Goal: Task Accomplishment & Management: Complete application form

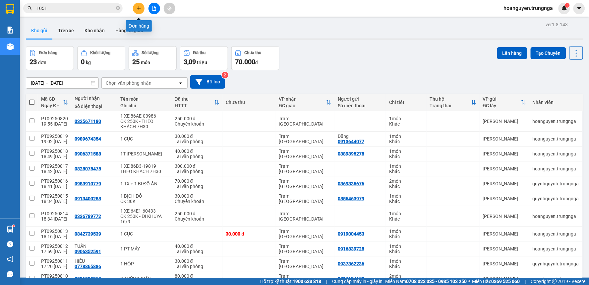
click at [139, 8] on icon "plus" at bounding box center [139, 8] width 4 height 0
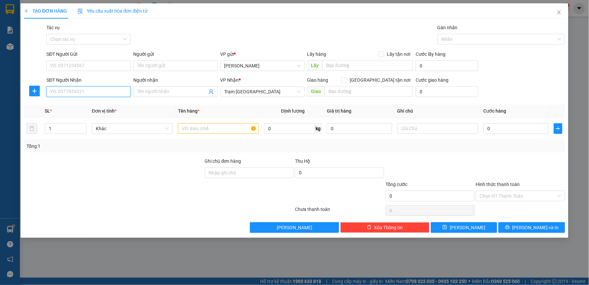
click at [109, 91] on input "SĐT Người Nhận" at bounding box center [88, 91] width 84 height 11
type input "0812360621"
click at [107, 63] on input "SĐT Người Gửi" at bounding box center [88, 65] width 84 height 11
type input "0816644127"
click at [226, 124] on input "text" at bounding box center [218, 128] width 81 height 11
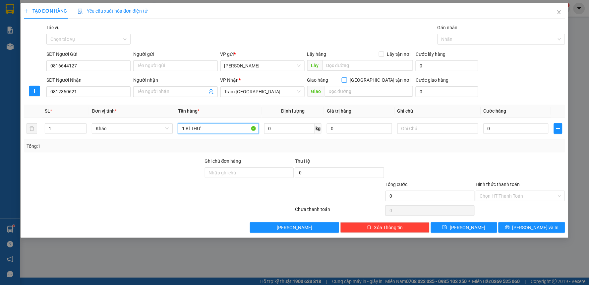
type input "1 BÌ THƯ"
click at [347, 80] on input "Giao tận nơi" at bounding box center [344, 79] width 5 height 5
checkbox input "true"
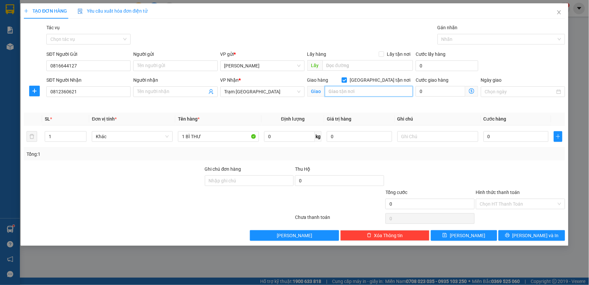
click at [367, 92] on input "text" at bounding box center [369, 91] width 89 height 11
type input "1/1 Hoàng Việt, P.Tân Sơn Nhất - Tân Bình"
click at [453, 90] on input "0" at bounding box center [441, 91] width 50 height 11
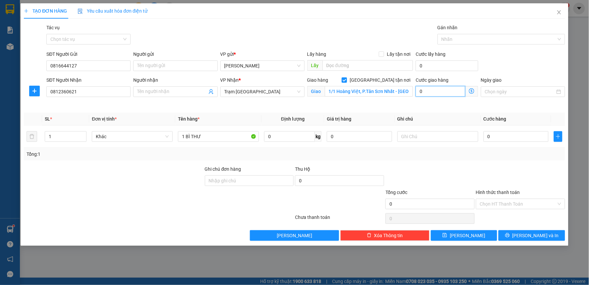
type input "1"
type input "10"
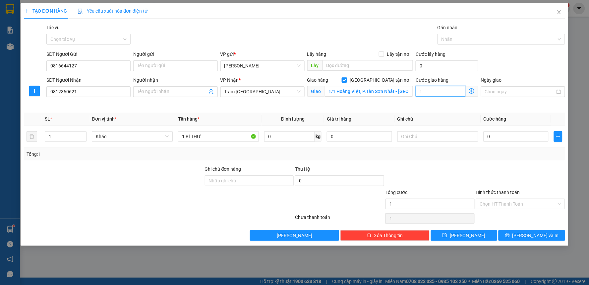
type input "10"
type input "100"
type input "1.000"
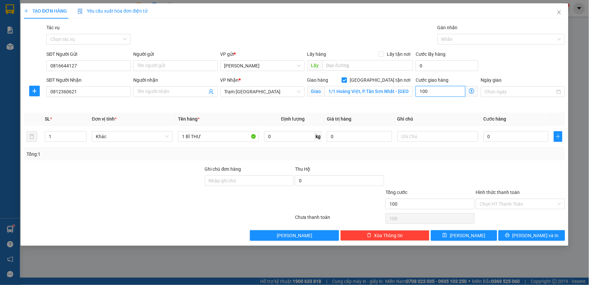
type input "1.000"
type input "10.000"
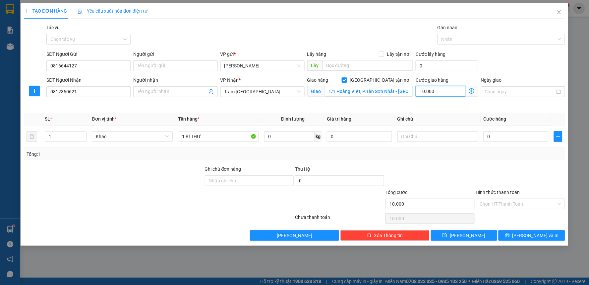
type input "100.000"
click at [495, 91] on input "Ngày giao" at bounding box center [520, 91] width 70 height 7
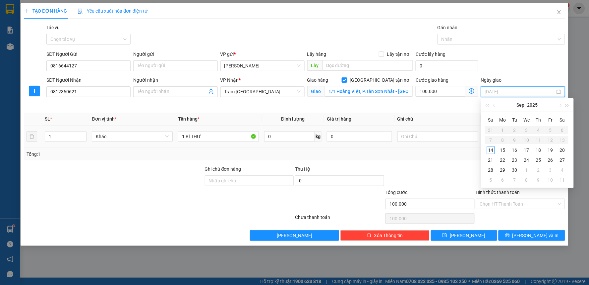
type input "14/09/2025"
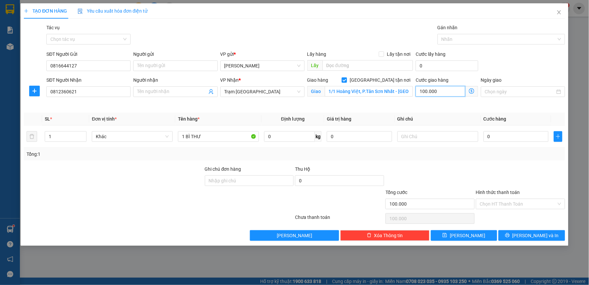
click at [441, 90] on input "100.000" at bounding box center [441, 91] width 50 height 11
click at [416, 137] on input "text" at bounding box center [438, 136] width 81 height 11
type input "8H GIAO"
click at [498, 90] on input "Ngày giao" at bounding box center [520, 91] width 70 height 7
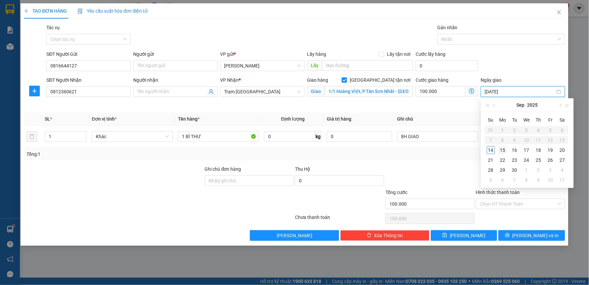
type input "15/09/2025"
click at [505, 150] on div "15" at bounding box center [503, 150] width 8 height 8
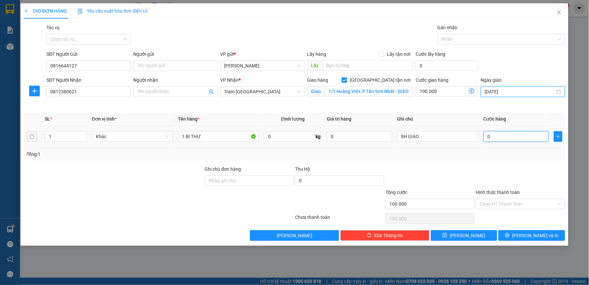
click at [505, 136] on input "0" at bounding box center [516, 136] width 65 height 11
type input "3"
type input "100.003"
type input "30"
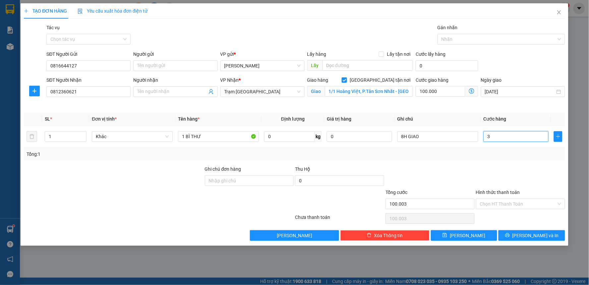
type input "100.030"
type input "300"
type input "100.300"
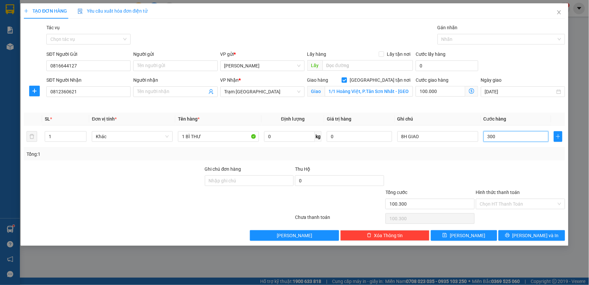
type input "3.000"
type input "103.000"
type input "30.000"
type input "130.000"
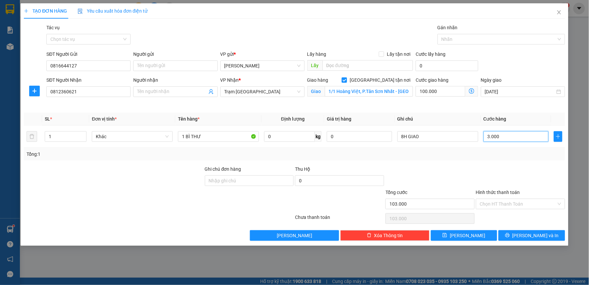
type input "130.000"
type input "30.000"
drag, startPoint x: 400, startPoint y: 136, endPoint x: 414, endPoint y: 154, distance: 22.2
click at [400, 136] on input "8H GIAO" at bounding box center [438, 136] width 81 height 11
type input "CK 130K - 8H GIAO"
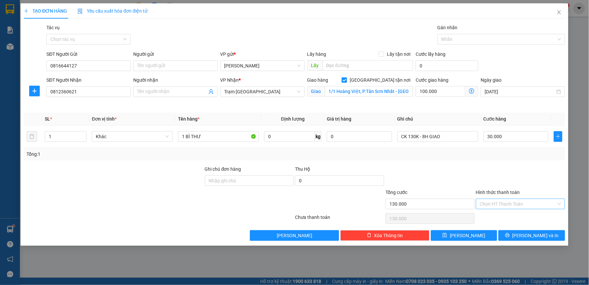
click at [506, 204] on input "Hình thức thanh toán" at bounding box center [518, 204] width 77 height 10
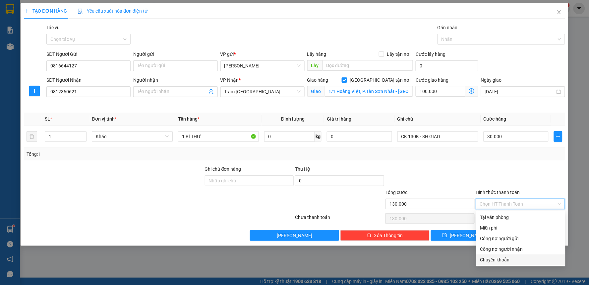
click at [495, 258] on div "Chuyển khoản" at bounding box center [520, 259] width 81 height 7
type input "0"
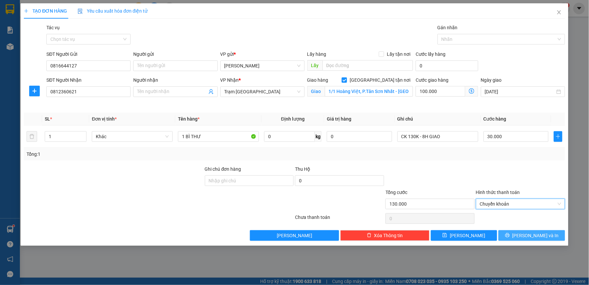
click at [510, 234] on icon "printer" at bounding box center [507, 234] width 5 height 5
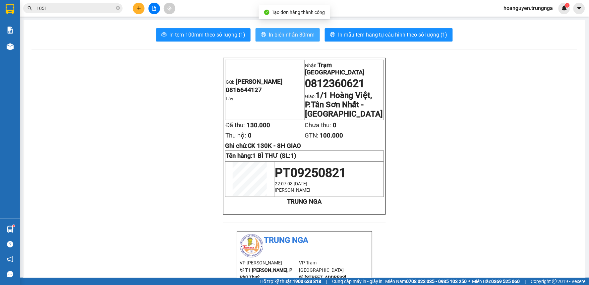
click at [289, 37] on span "In biên nhận 80mm" at bounding box center [292, 35] width 46 height 8
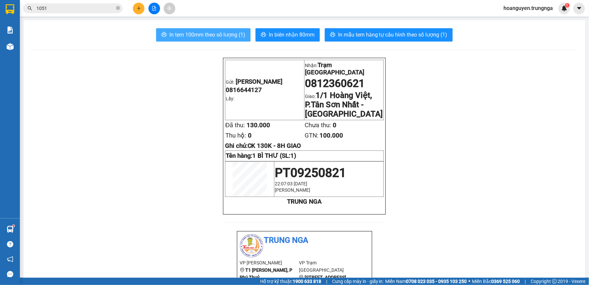
click at [226, 37] on span "In tem 100mm theo số lượng (1)" at bounding box center [207, 35] width 76 height 8
click at [139, 7] on icon "plus" at bounding box center [139, 8] width 0 height 4
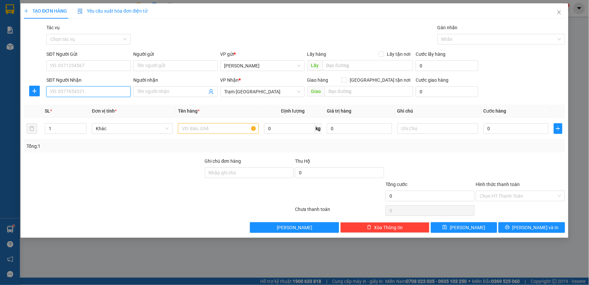
click at [100, 92] on input "SĐT Người Nhận" at bounding box center [88, 91] width 84 height 11
drag, startPoint x: 200, startPoint y: 129, endPoint x: 199, endPoint y: 137, distance: 8.3
click at [200, 131] on input "text" at bounding box center [218, 128] width 81 height 11
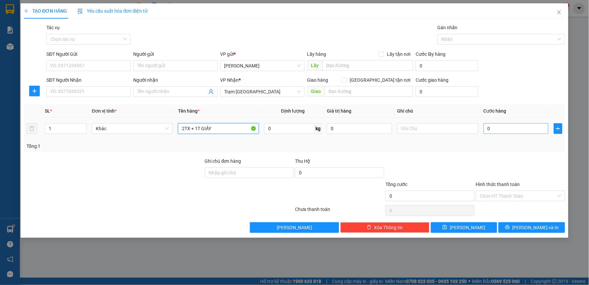
type input "2TX + 1T GIẤY"
drag, startPoint x: 504, startPoint y: 132, endPoint x: 256, endPoint y: 271, distance: 284.5
click at [503, 132] on input "0" at bounding box center [516, 128] width 65 height 11
type input "1"
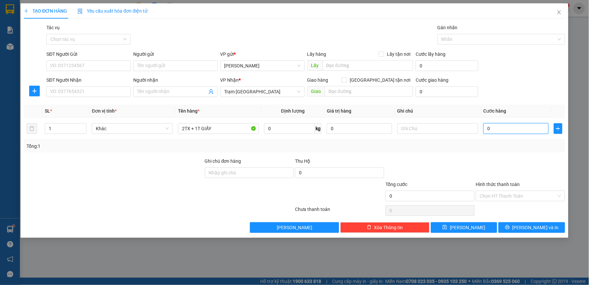
type input "1"
type input "13"
type input "130"
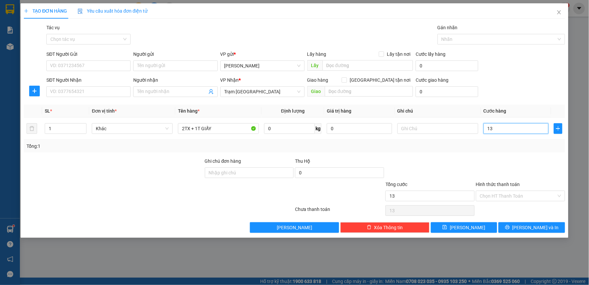
type input "130"
type input "1.300"
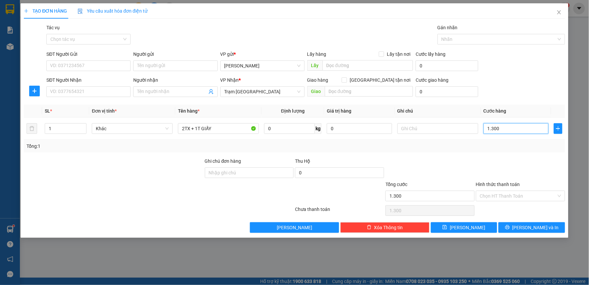
type input "13.000"
type input "130.000"
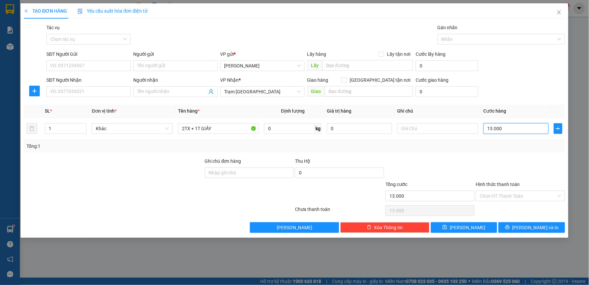
type input "130.000"
click at [97, 90] on input "SĐT Người Nhận" at bounding box center [88, 91] width 84 height 11
click at [70, 127] on input "1" at bounding box center [65, 128] width 41 height 10
type input "3"
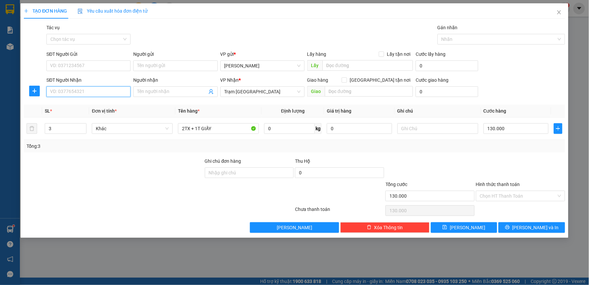
click at [77, 92] on input "SĐT Người Nhận" at bounding box center [88, 91] width 84 height 11
type input "0386889836"
click at [74, 103] on div "0386889836" at bounding box center [88, 104] width 76 height 7
checkbox input "true"
type input "Tân Phú"
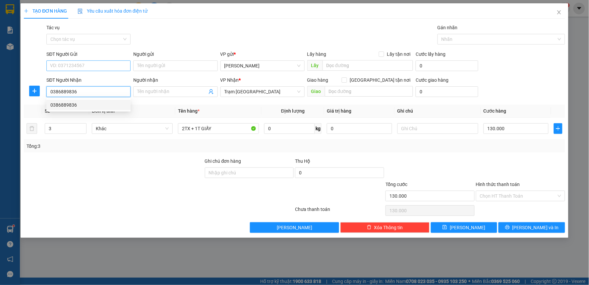
type input "230.000"
type input "200.000"
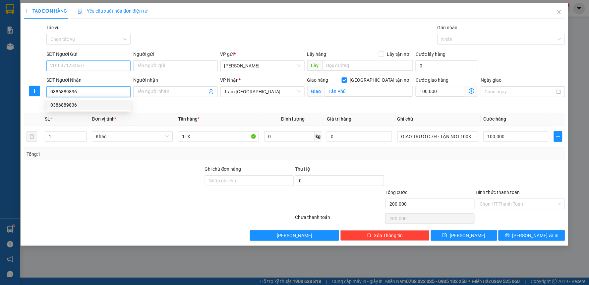
type input "0386889836"
click at [81, 65] on input "SĐT Người Gửi" at bounding box center [88, 65] width 84 height 11
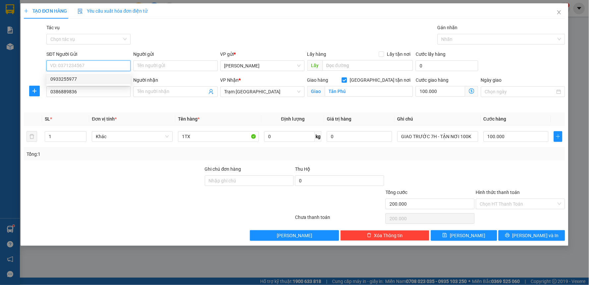
click at [75, 78] on div "0933255977" at bounding box center [88, 78] width 76 height 7
type input "0933255977"
click at [160, 150] on div "Tổng: 1" at bounding box center [295, 154] width 542 height 13
drag, startPoint x: 472, startPoint y: 137, endPoint x: 376, endPoint y: 157, distance: 97.1
click at [376, 157] on div "SL * Đơn vị tính * Tên hàng * Định lượng Giá trị hàng Ghi chú Cước hàng 1 Khác …" at bounding box center [295, 136] width 542 height 48
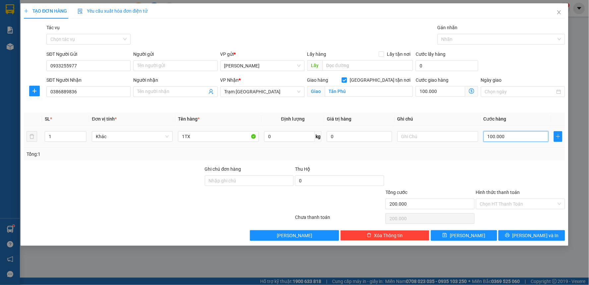
type input "0"
type input "100.000"
type input "1"
click at [513, 137] on input "0" at bounding box center [516, 136] width 65 height 11
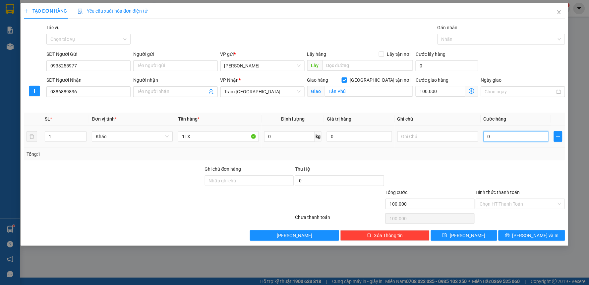
type input "100.001"
type input "1"
type input "100.013"
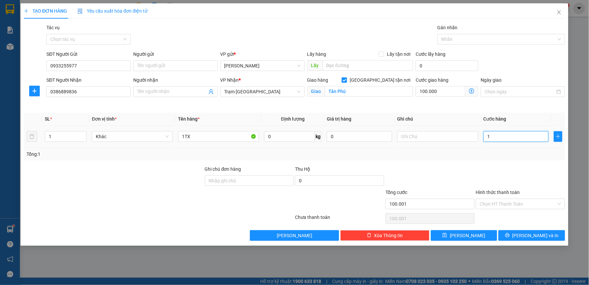
type input "13"
type input "100.130"
type input "130"
type input "101.300"
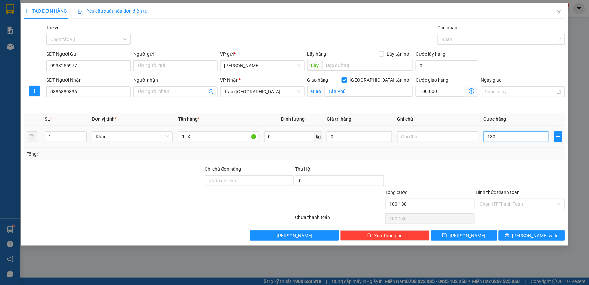
type input "101.300"
type input "1.300"
type input "113.000"
type input "13.000"
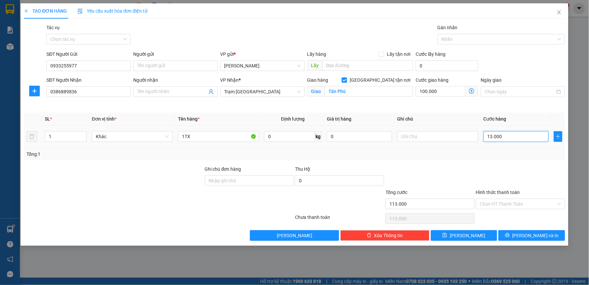
type input "230.000"
type input "130.000"
click at [453, 94] on input "100.000" at bounding box center [441, 91] width 50 height 11
type input "130.001"
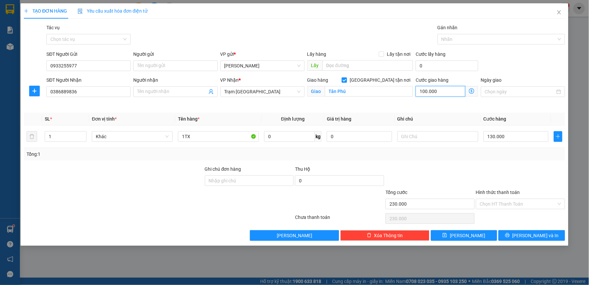
type input "130.001"
type input "1"
type input "130.012"
type input "12"
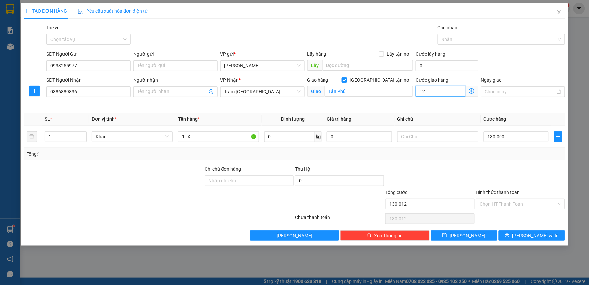
type input "130.120"
type input "120"
type input "131.200"
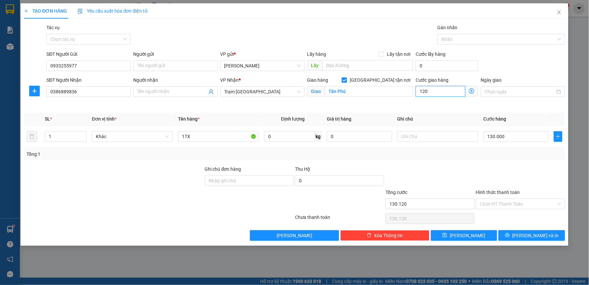
type input "1.200"
type input "142.000"
type input "12.000"
type input "250.000"
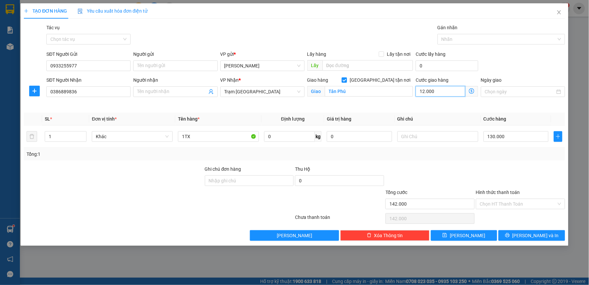
type input "250.000"
type input "120.000"
click at [497, 92] on input "Ngày giao" at bounding box center [520, 91] width 70 height 7
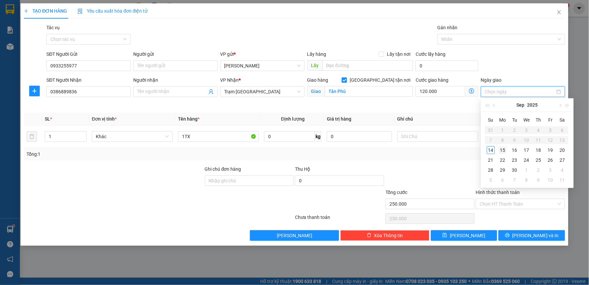
type input "15/09/2025"
click at [501, 148] on div "15" at bounding box center [503, 150] width 8 height 8
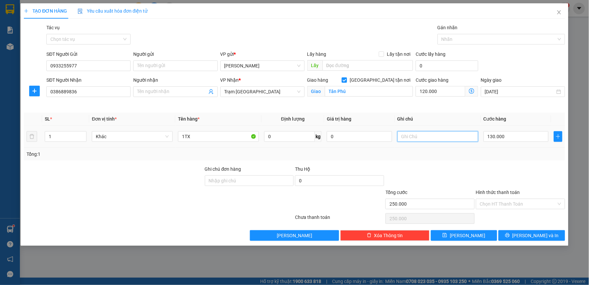
click at [463, 135] on input "text" at bounding box center [438, 136] width 81 height 11
type input "t"
type input "TẬN NƠI 120K"
click at [500, 203] on input "Hình thức thanh toán" at bounding box center [518, 204] width 77 height 10
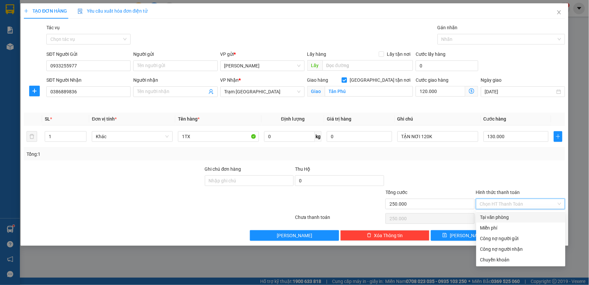
click at [496, 216] on div "Tại văn phòng" at bounding box center [520, 216] width 81 height 7
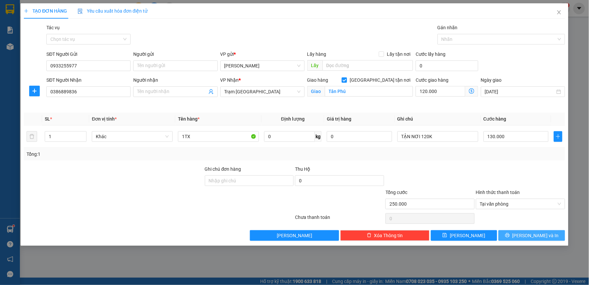
click at [522, 239] on button "Lưu và In" at bounding box center [532, 235] width 67 height 11
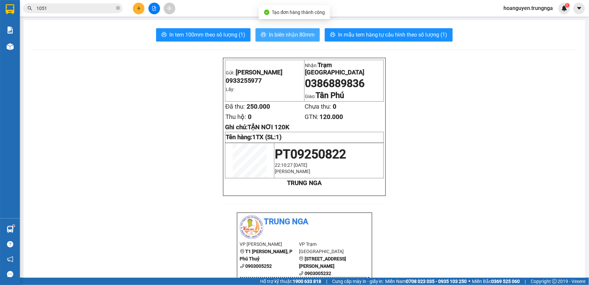
click at [287, 37] on span "In biên nhận 80mm" at bounding box center [292, 35] width 46 height 8
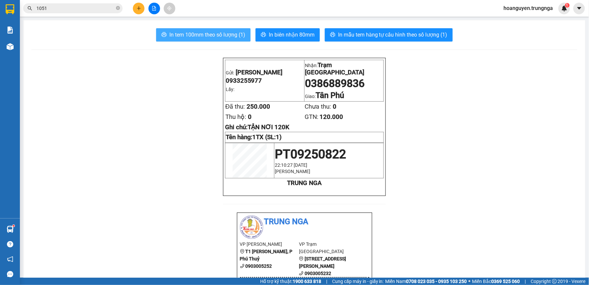
click at [217, 35] on span "In tem 100mm theo số lượng (1)" at bounding box center [207, 35] width 76 height 8
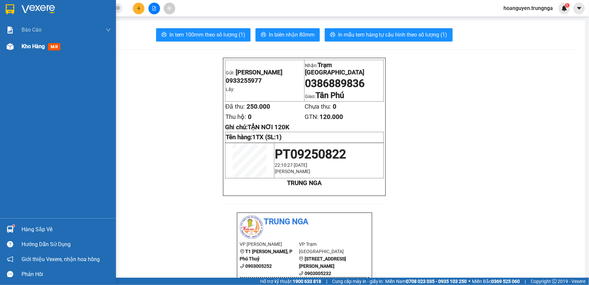
click at [12, 45] on img at bounding box center [10, 46] width 7 height 7
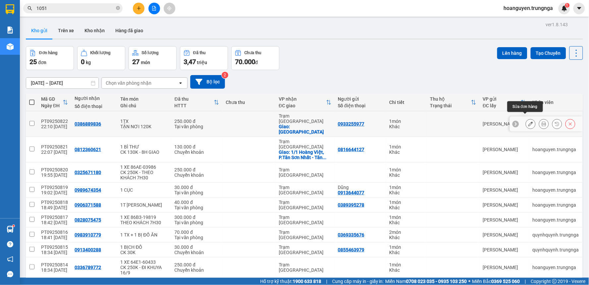
click at [529, 121] on icon at bounding box center [531, 123] width 5 height 5
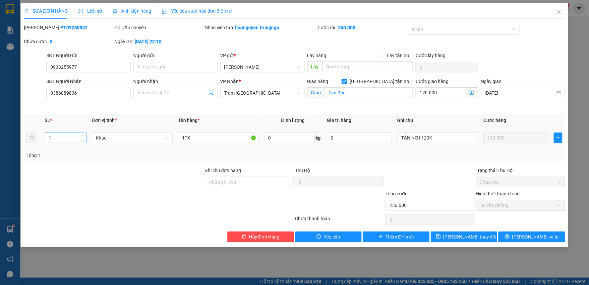
click at [57, 133] on input "1" at bounding box center [65, 138] width 41 height 10
click at [528, 237] on span "Lưu và In" at bounding box center [536, 236] width 46 height 7
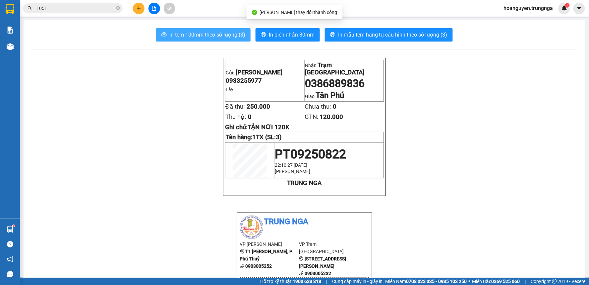
click at [240, 32] on span "In tem 100mm theo số lượng (3)" at bounding box center [207, 35] width 76 height 8
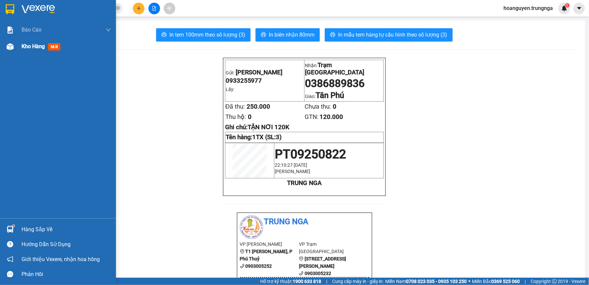
click at [7, 43] on img at bounding box center [10, 46] width 7 height 7
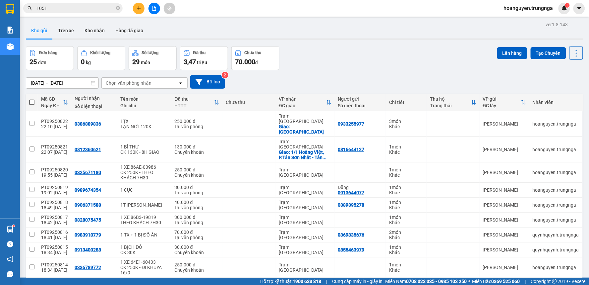
click at [402, 65] on div "Đơn hàng 25 đơn Khối lượng 0 kg Số lượng 29 món Đã thu 3,47 triệu Chưa thu 70.0…" at bounding box center [304, 58] width 557 height 24
click at [329, 59] on div "Đơn hàng 25 đơn Khối lượng 0 kg Số lượng 29 món Đã thu 3,47 triệu Chưa thu 70.0…" at bounding box center [304, 58] width 557 height 24
click at [546, 11] on span "hoanguyen.trungnga" at bounding box center [529, 8] width 60 height 8
click at [540, 22] on span "Đăng xuất" at bounding box center [531, 20] width 46 height 7
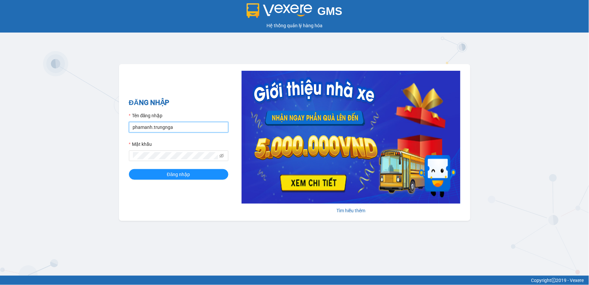
click at [150, 127] on input "phamanh.trungnga" at bounding box center [178, 127] width 99 height 11
type input "nhatmi.trungnga"
click at [129, 169] on button "Đăng nhập" at bounding box center [178, 174] width 99 height 11
